Goal: Check status: Check status

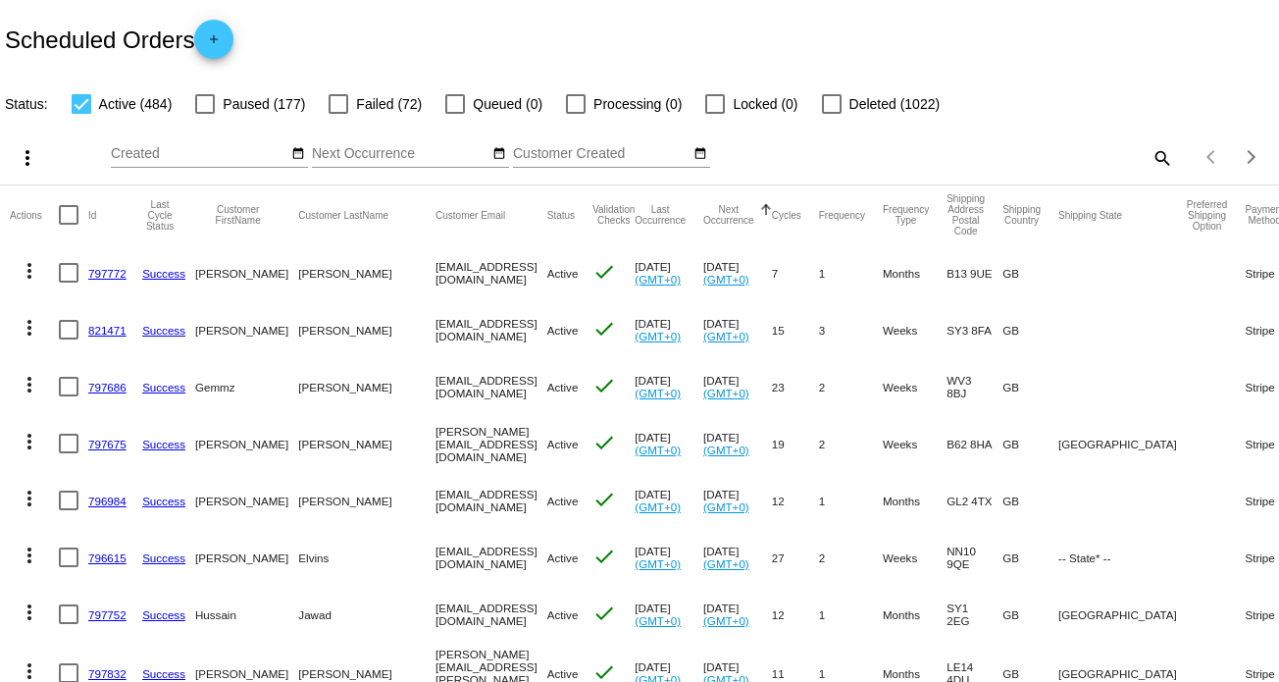
click at [1154, 160] on mat-icon "search" at bounding box center [1162, 157] width 24 height 30
click at [1027, 149] on input "Search" at bounding box center [1013, 154] width 319 height 16
paste input "1017043"
type input "1017043"
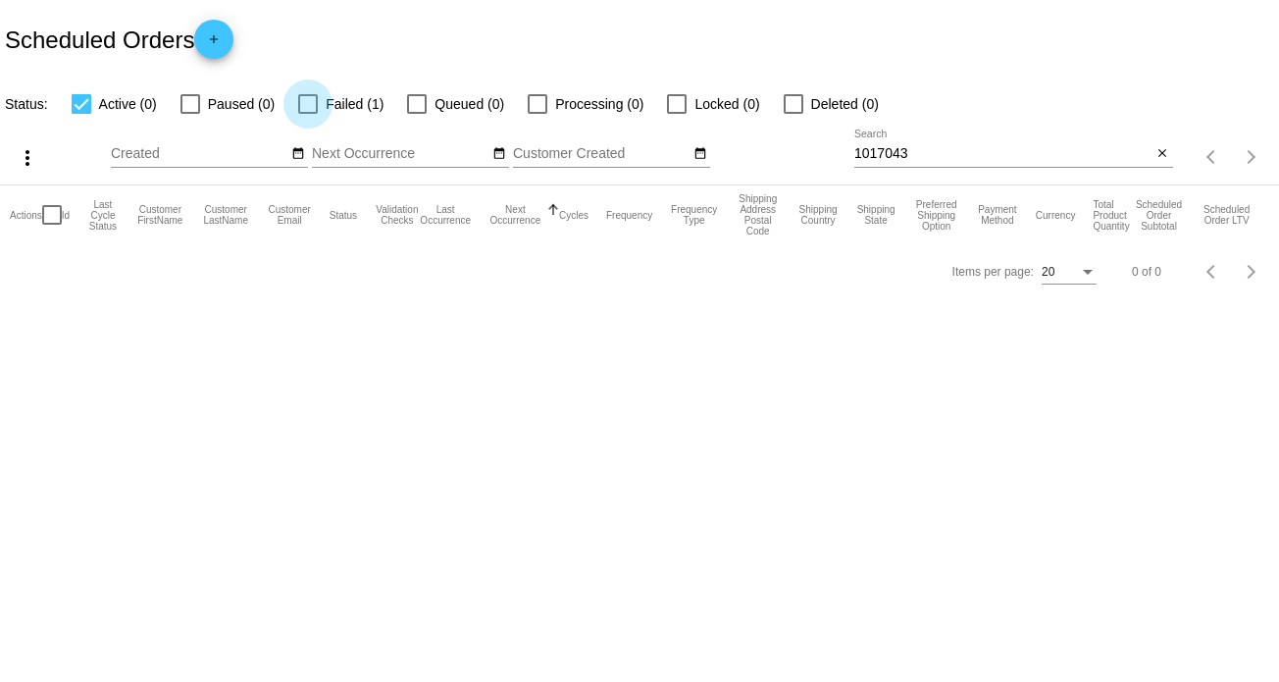
click at [344, 106] on span "Failed (1)" at bounding box center [355, 104] width 58 height 24
click at [308, 114] on input "Failed (1)" at bounding box center [307, 114] width 1 height 1
checkbox input "true"
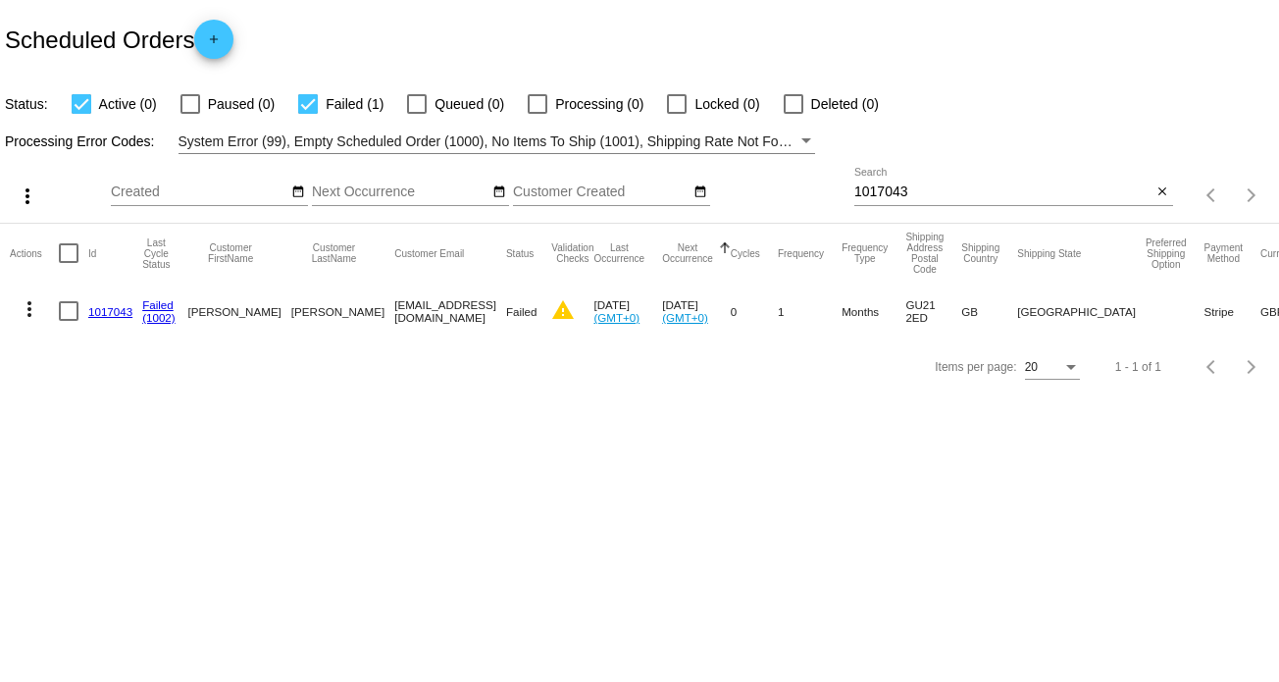
drag, startPoint x: 115, startPoint y: 309, endPoint x: 126, endPoint y: 302, distance: 12.8
click at [115, 309] on link "1017043" at bounding box center [110, 311] width 44 height 13
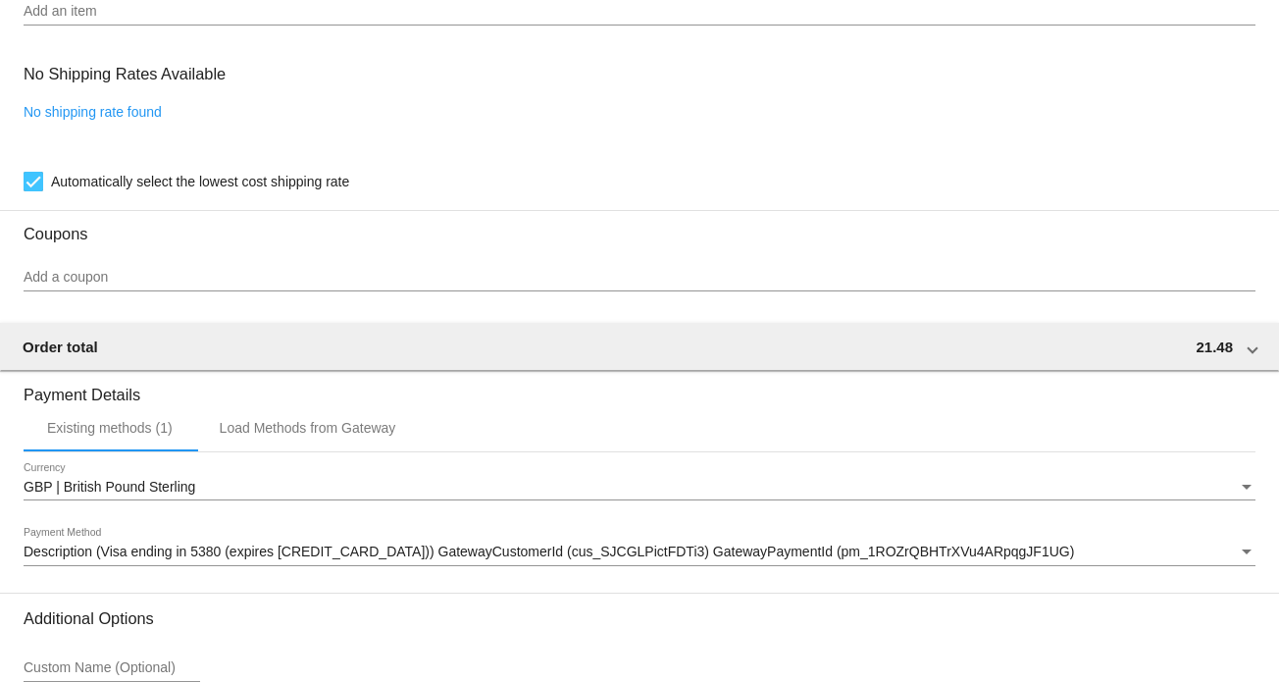
scroll to position [1746, 0]
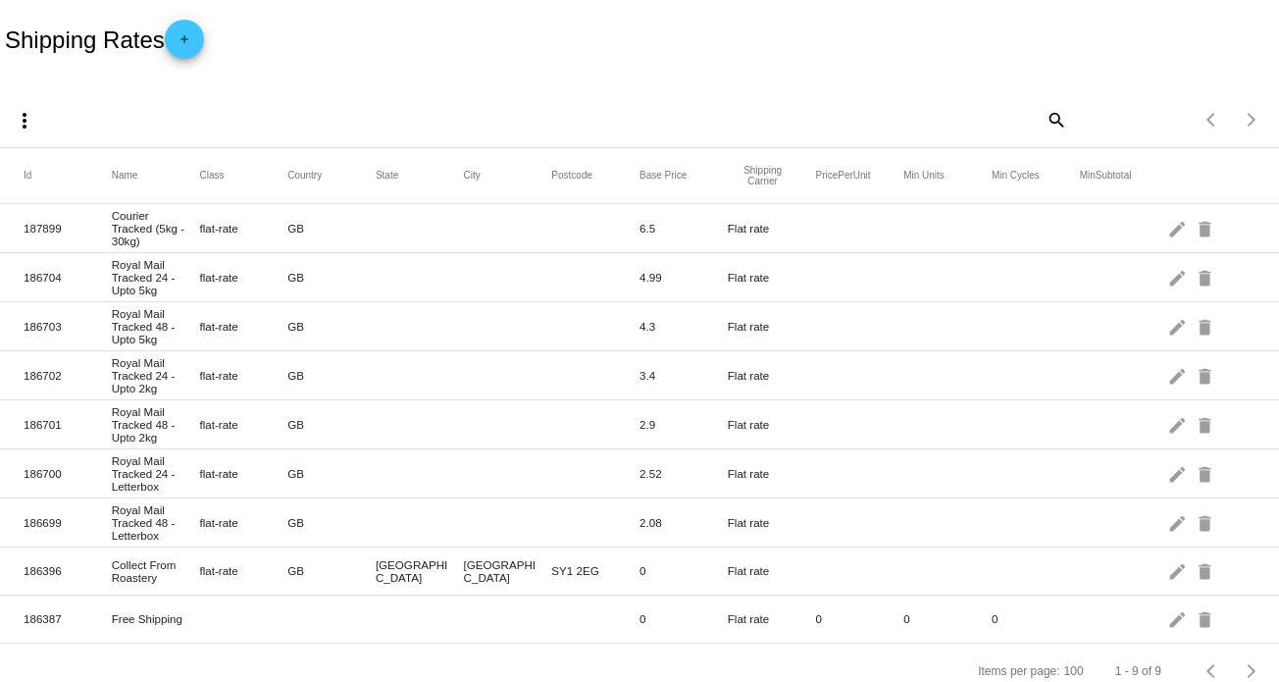
scroll to position [58, 0]
